Goal: Navigation & Orientation: Understand site structure

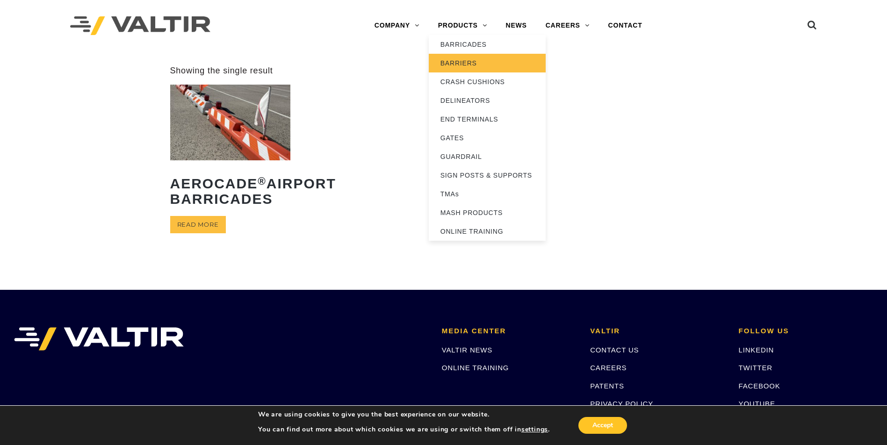
click at [465, 61] on link "BARRIERS" at bounding box center [487, 63] width 117 height 19
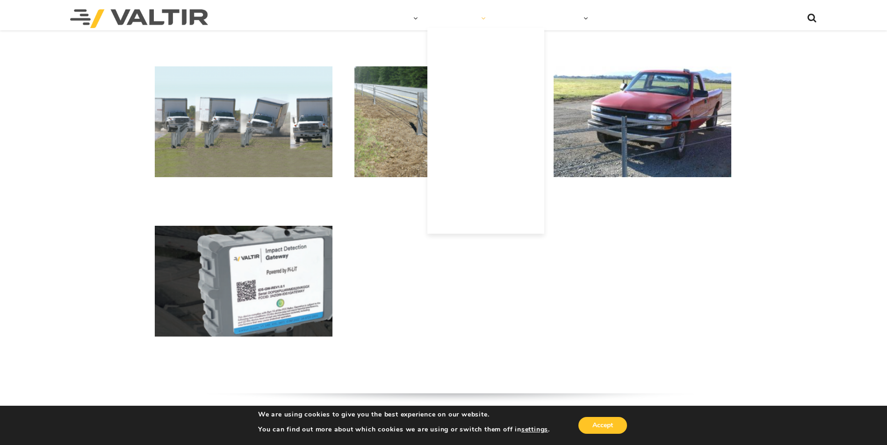
scroll to position [574, 0]
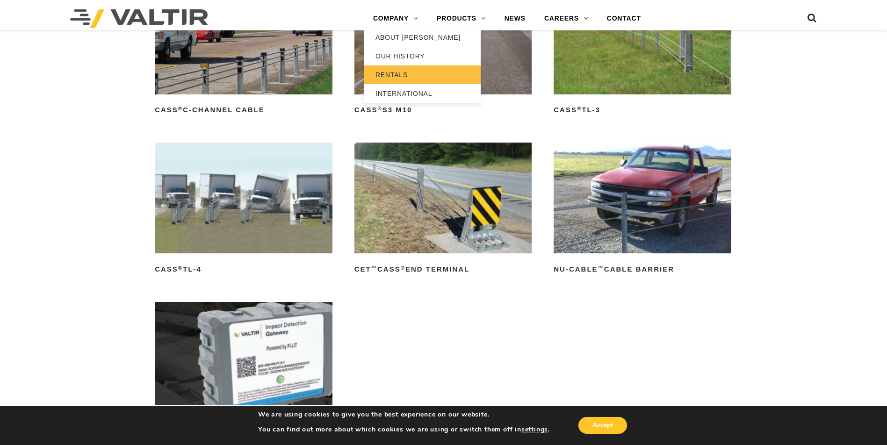
click at [395, 72] on link "RENTALS" at bounding box center [422, 74] width 117 height 19
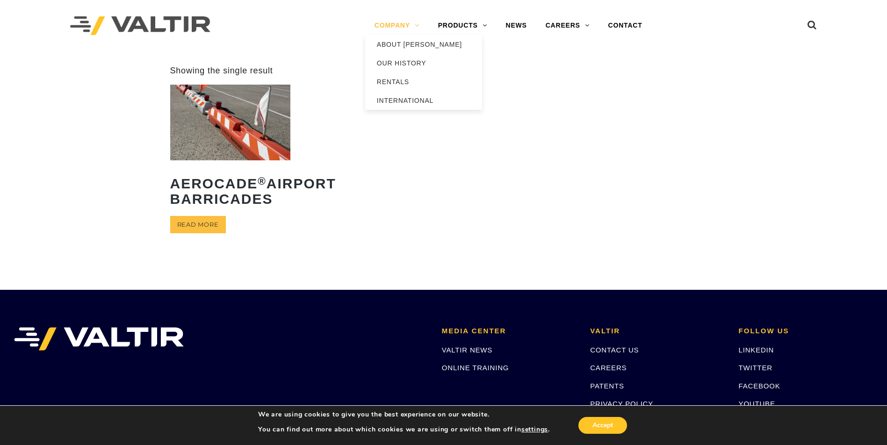
click at [417, 24] on link "COMPANY" at bounding box center [397, 25] width 64 height 19
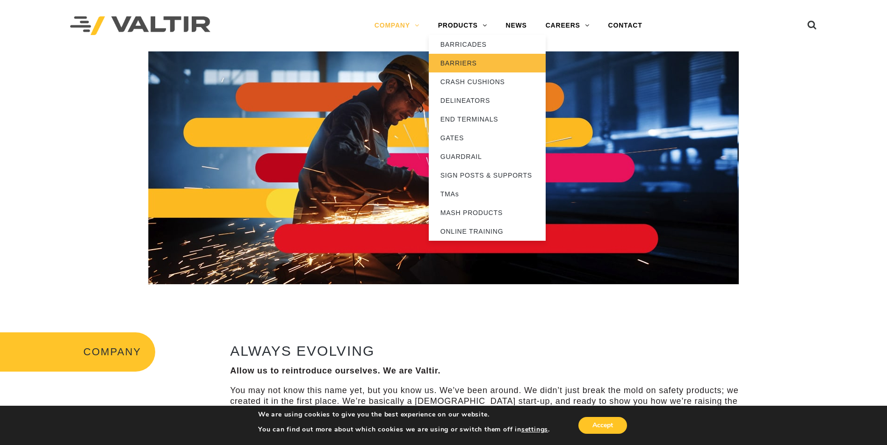
click at [465, 61] on link "BARRIERS" at bounding box center [487, 63] width 117 height 19
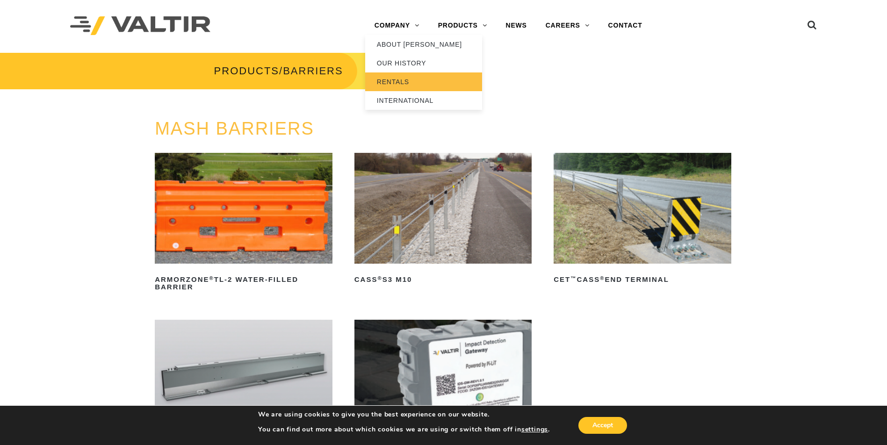
click at [398, 78] on link "RENTALS" at bounding box center [423, 81] width 117 height 19
